Goal: Information Seeking & Learning: Learn about a topic

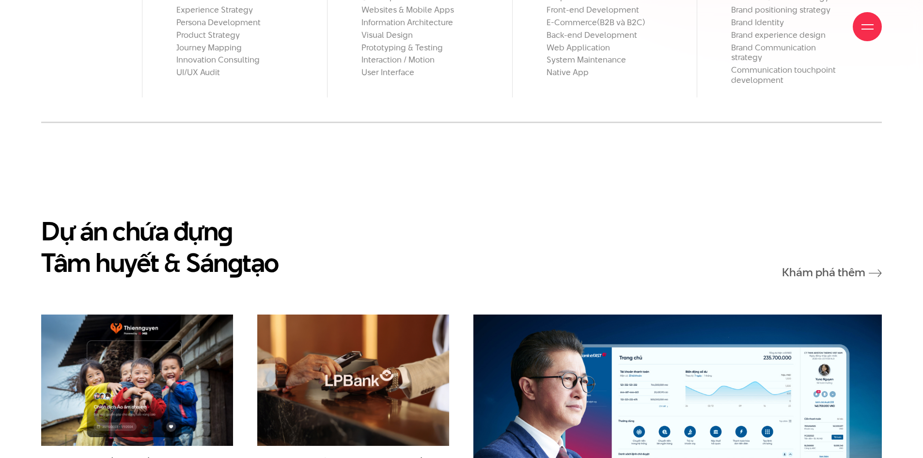
scroll to position [1356, 0]
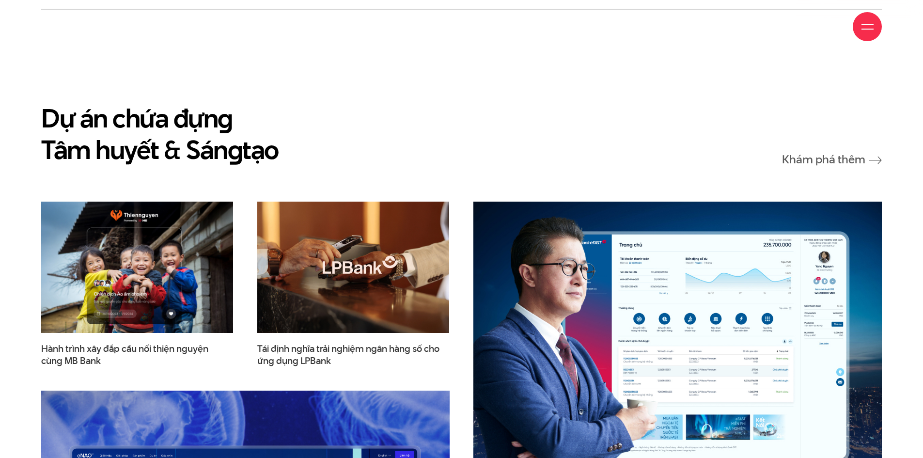
click at [356, 200] on img at bounding box center [352, 267] width 211 height 144
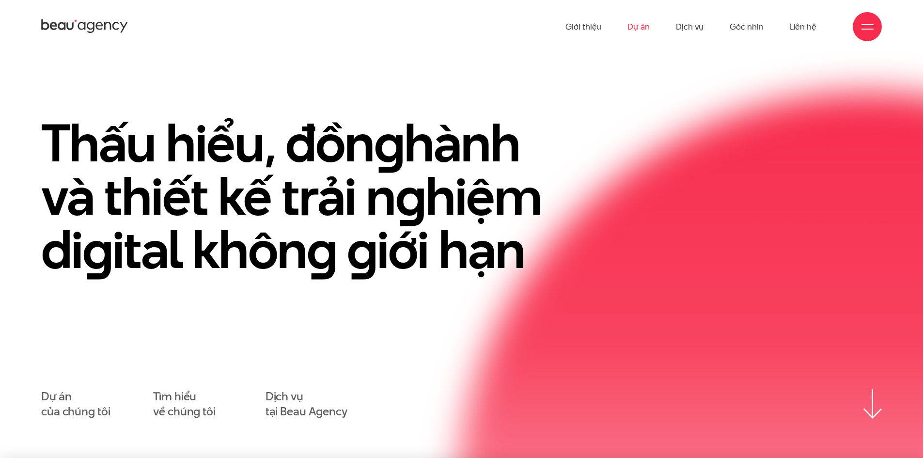
click at [642, 32] on link "Dự án" at bounding box center [638, 26] width 22 height 53
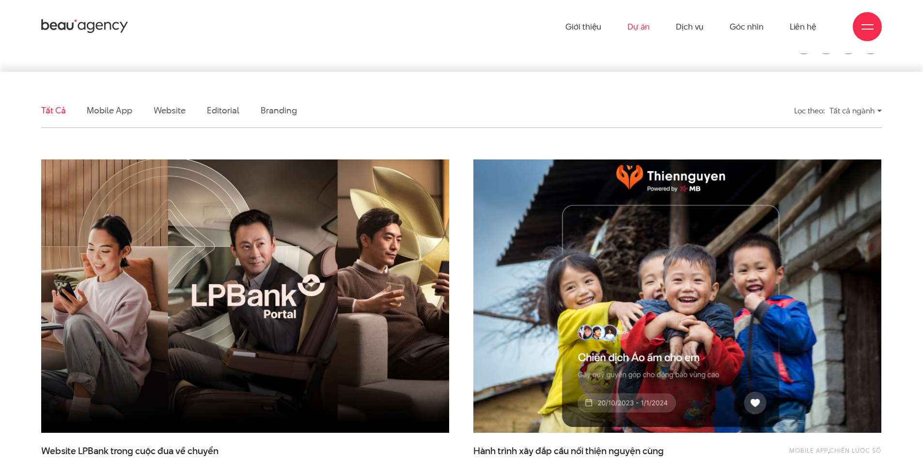
scroll to position [291, 0]
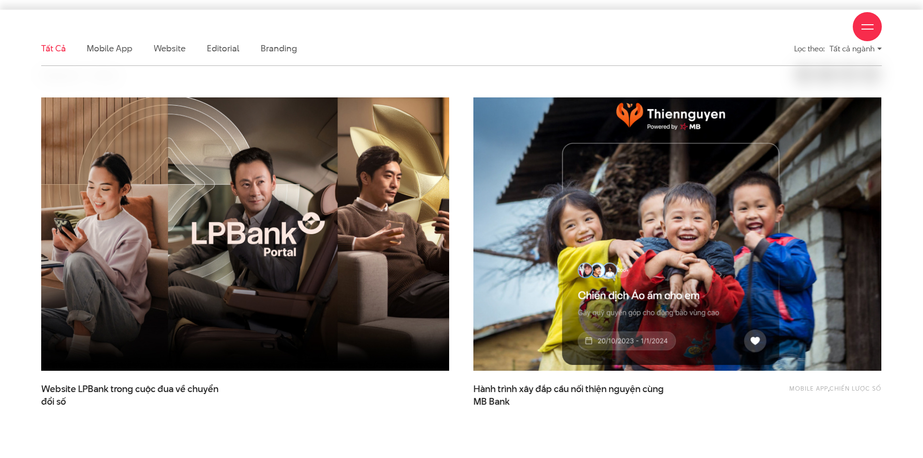
click at [566, 179] on img at bounding box center [677, 234] width 448 height 301
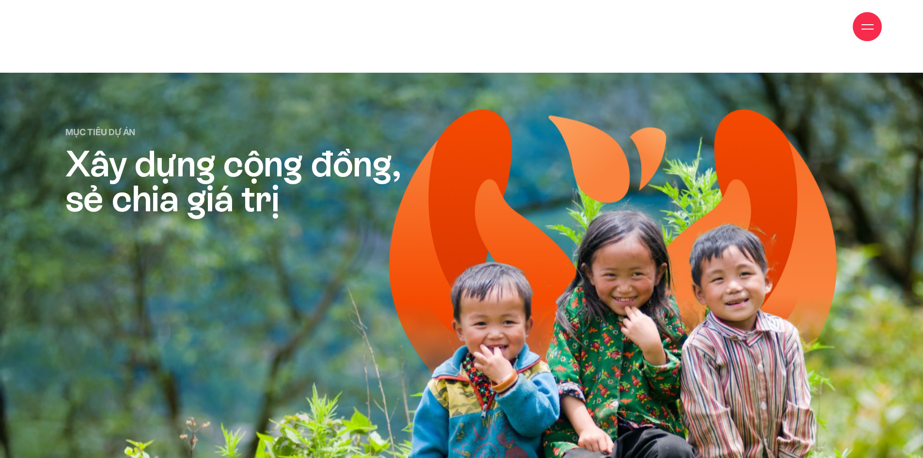
scroll to position [2761, 0]
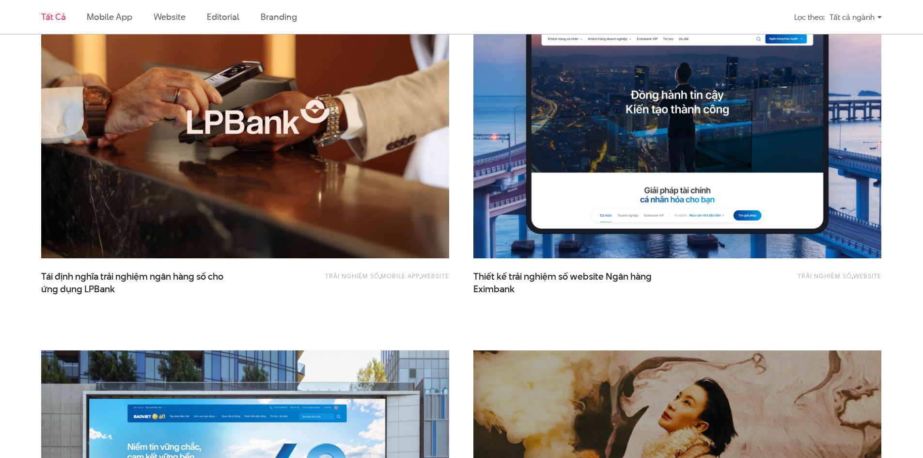
scroll to position [775, 0]
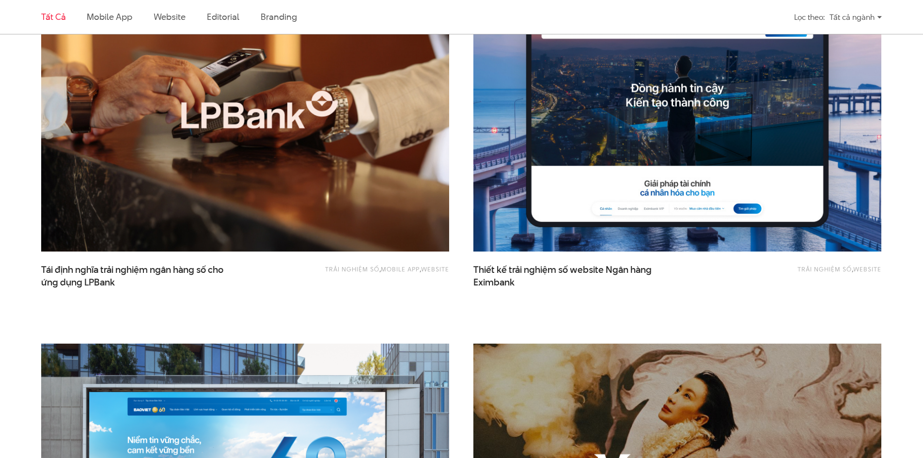
click at [389, 185] on img at bounding box center [245, 115] width 448 height 301
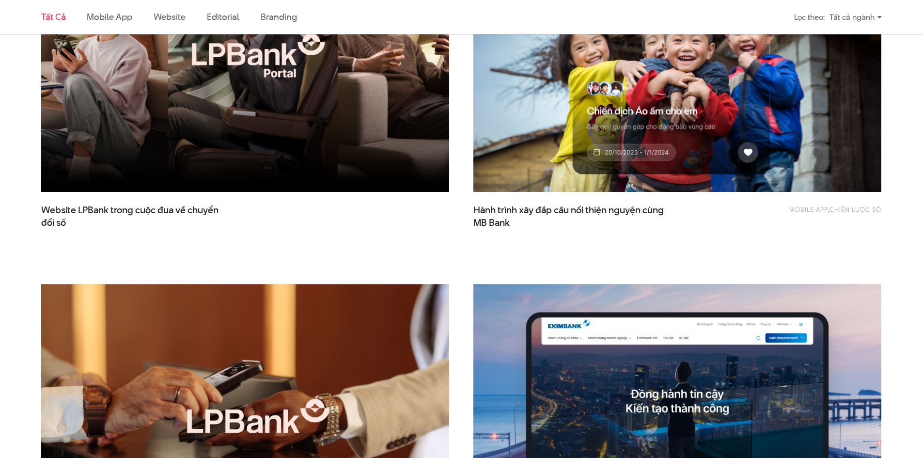
scroll to position [428, 0]
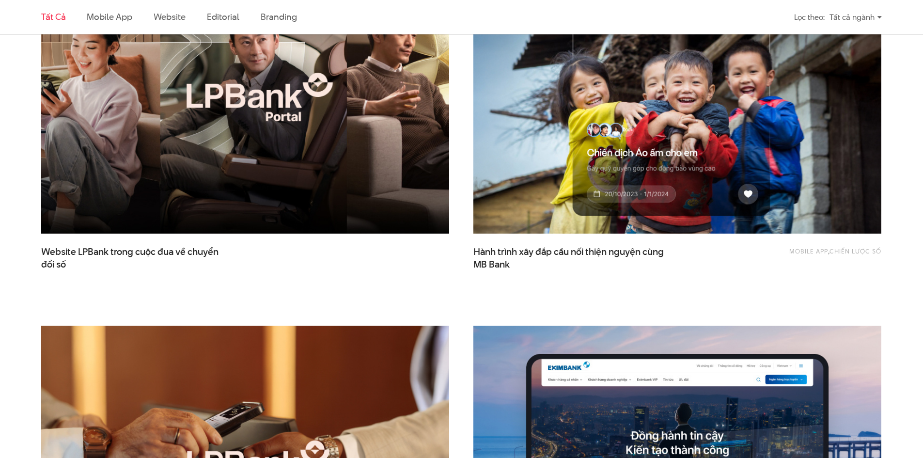
click at [300, 181] on img at bounding box center [245, 97] width 448 height 301
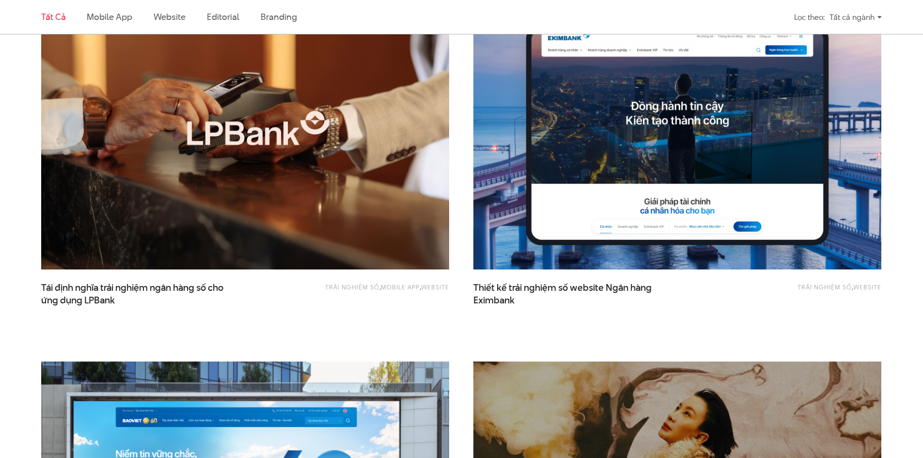
scroll to position [960, 0]
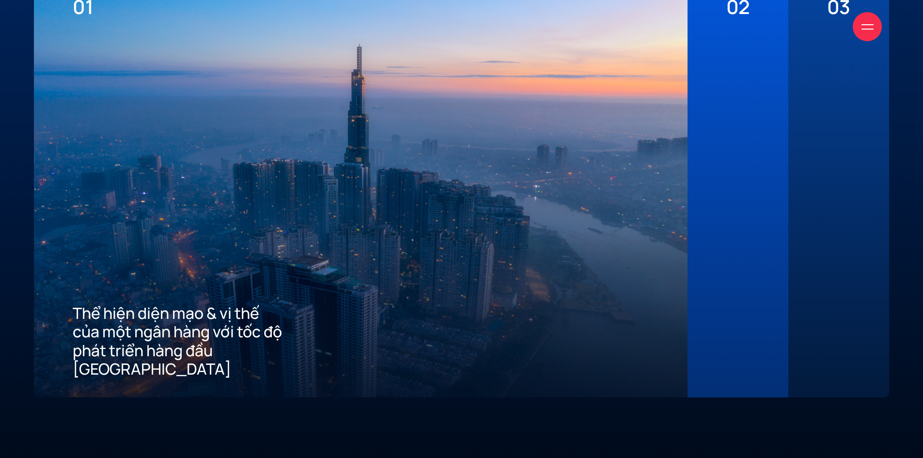
scroll to position [2664, 0]
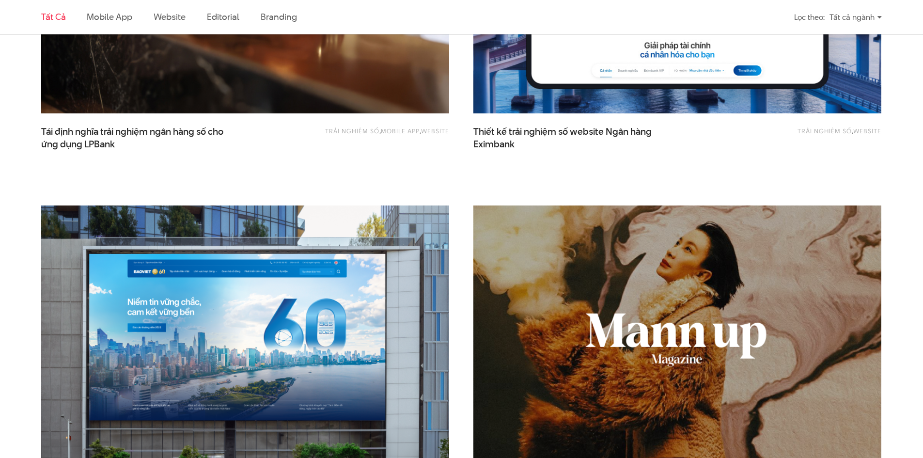
scroll to position [1057, 0]
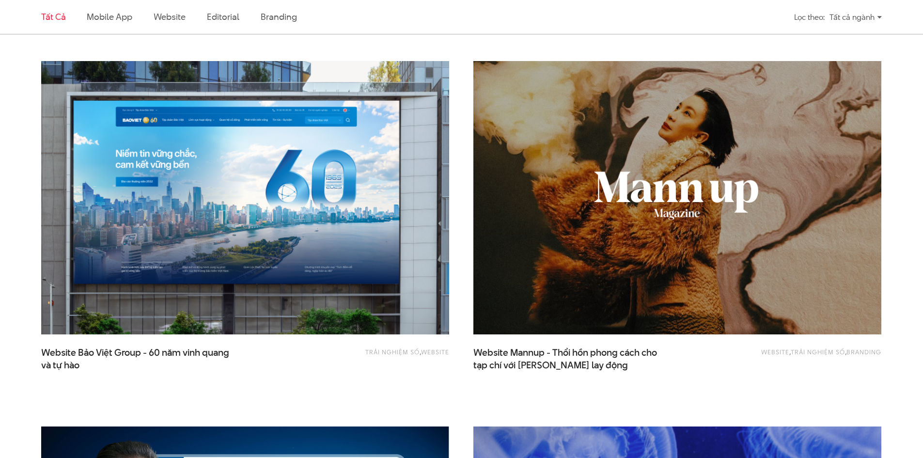
click at [392, 167] on img at bounding box center [245, 197] width 448 height 301
